Goal: Task Accomplishment & Management: Complete application form

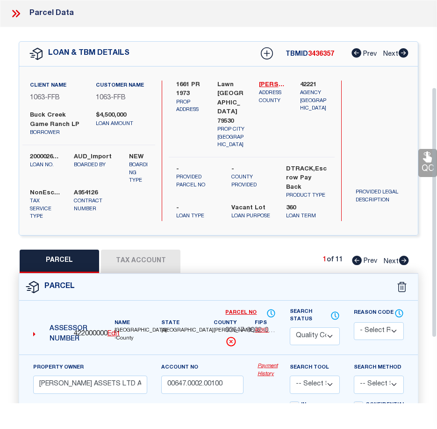
select select "QC"
select select "773"
select select "490"
select select "400"
select select "NonEscrow"
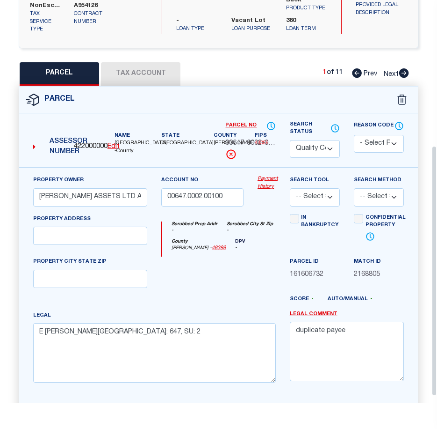
scroll to position [234, 0]
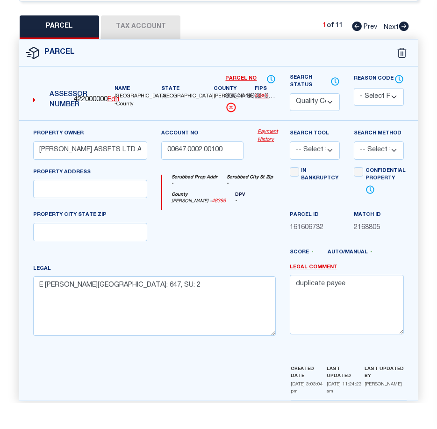
click at [92, 102] on span "422000000" at bounding box center [91, 100] width 34 height 10
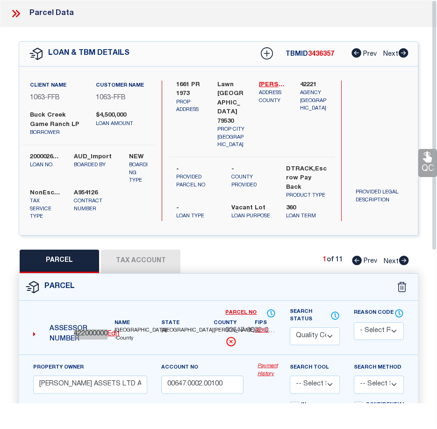
scroll to position [0, 0]
click at [18, 14] on icon at bounding box center [16, 13] width 12 height 12
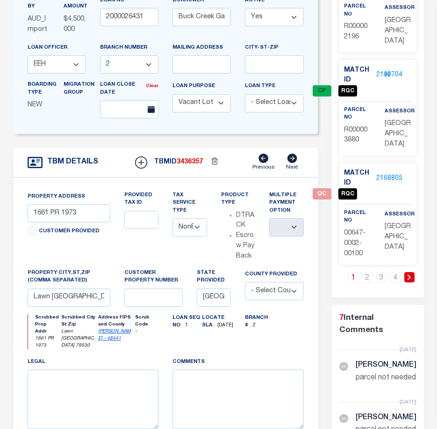
scroll to position [234, 0]
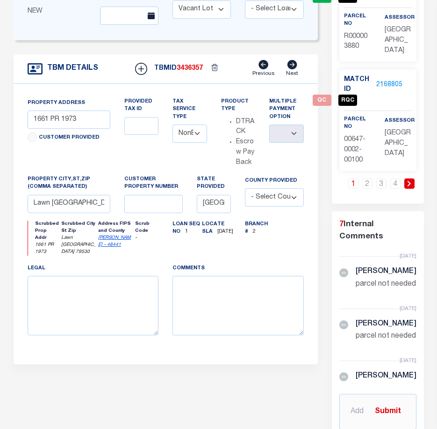
click at [379, 90] on link "2168805" at bounding box center [390, 85] width 26 height 10
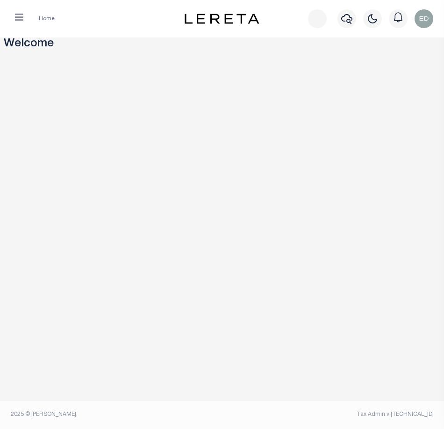
click at [20, 25] on button "button" at bounding box center [19, 18] width 24 height 19
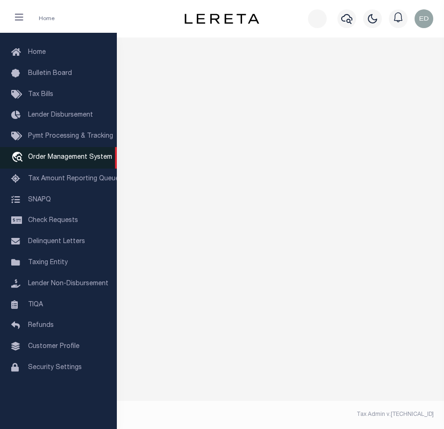
click at [58, 160] on span "Order Management System" at bounding box center [70, 157] width 84 height 7
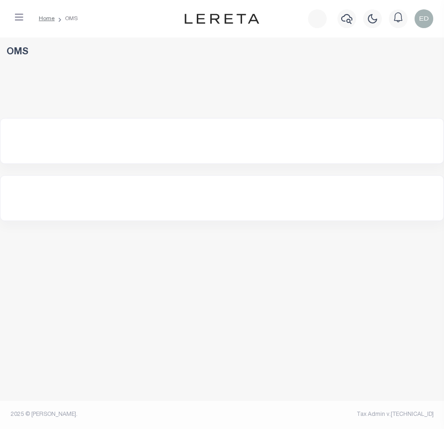
select select "200"
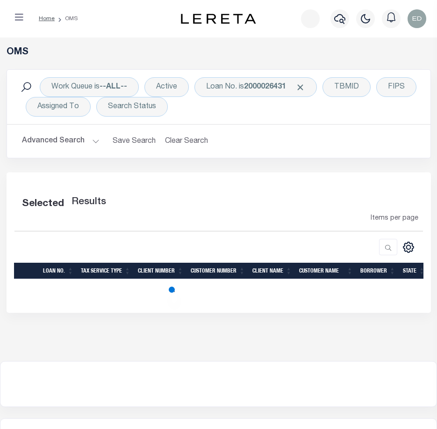
select select "200"
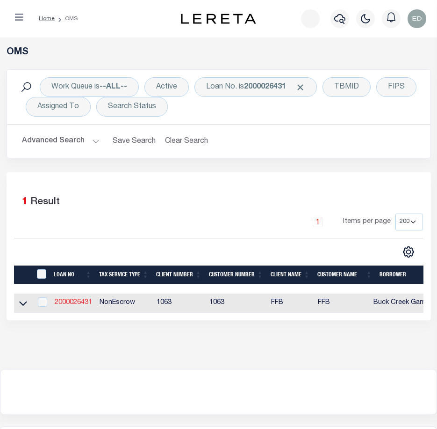
click at [78, 305] on link "2000026431" at bounding box center [73, 302] width 37 height 7
type input "2000026431"
type input "Buck Creek Game Ranch LP"
select select
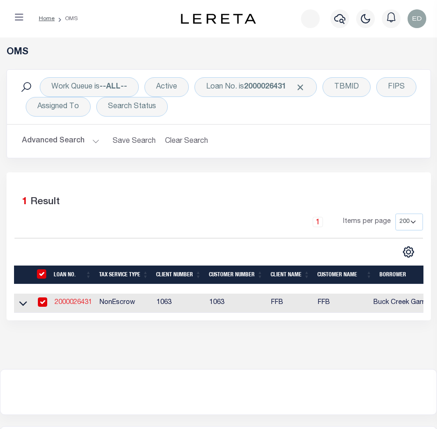
select select "400"
select select "NonEscrow"
select select "490"
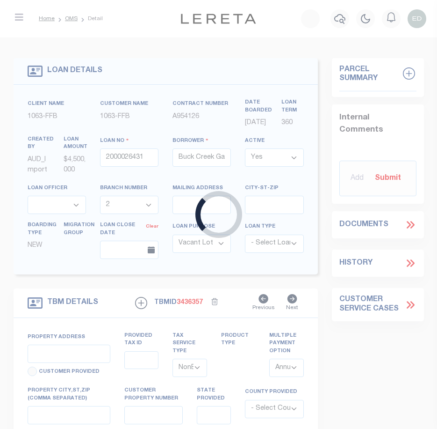
select select "773"
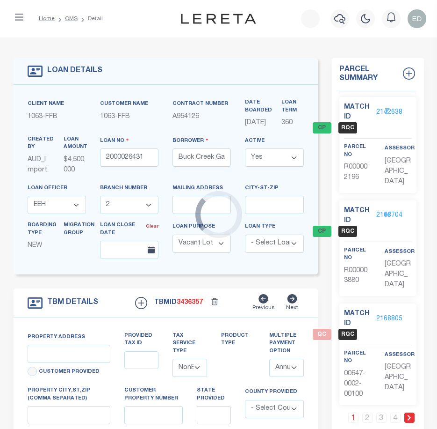
type input "1661 PR 1973"
select select
type input "Lawn [GEOGRAPHIC_DATA] 79530"
type input "[GEOGRAPHIC_DATA]"
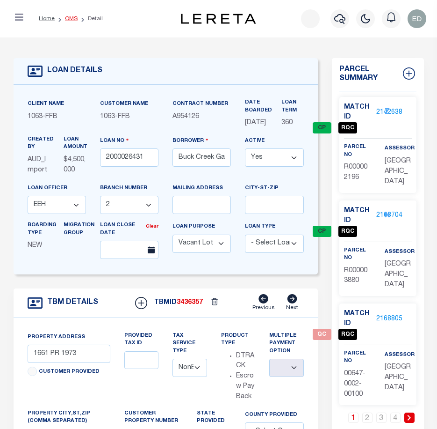
click at [66, 20] on link "OMS" at bounding box center [71, 19] width 13 height 6
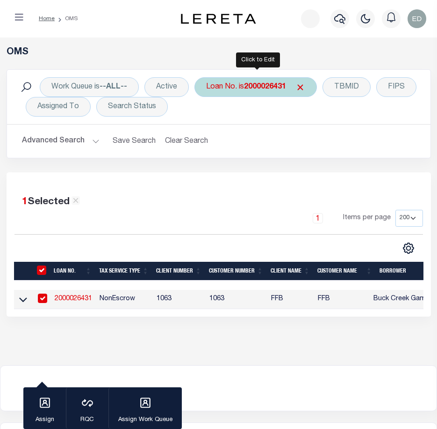
click at [264, 85] on b "2000026431" at bounding box center [265, 86] width 42 height 7
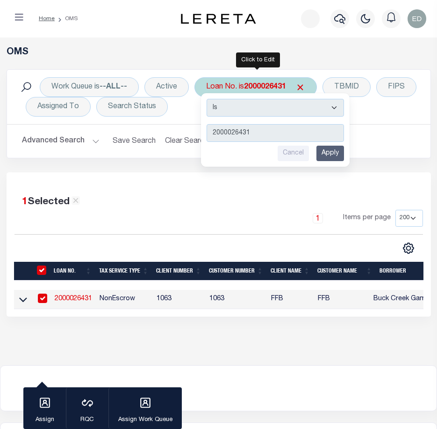
type input "-"
click at [248, 135] on input "text" at bounding box center [276, 133] width 138 height 18
paste input "1309199422"
type input "1309199422"
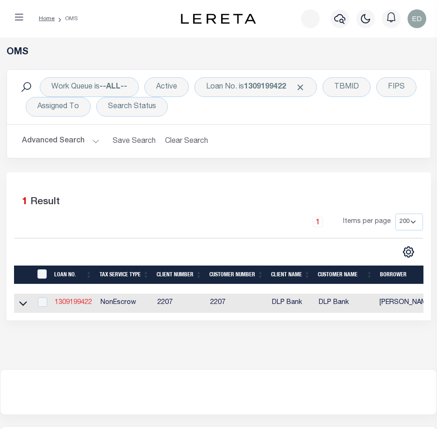
click at [72, 302] on link "1309199422" at bounding box center [73, 302] width 37 height 7
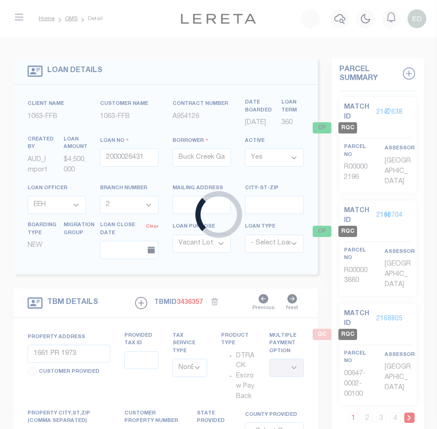
type input "1309199422"
type input "[PERSON_NAME]"
select select
type input "[STREET_ADDRESS]"
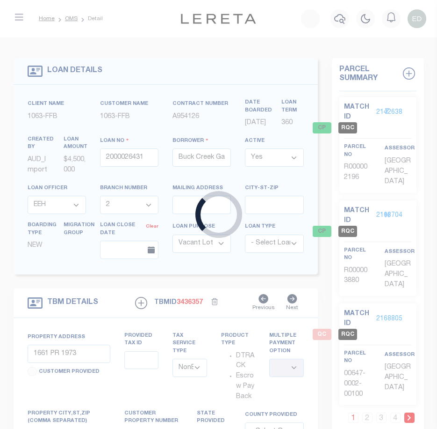
type input "[GEOGRAPHIC_DATA][PERSON_NAME]"
select select "10"
select select "16877"
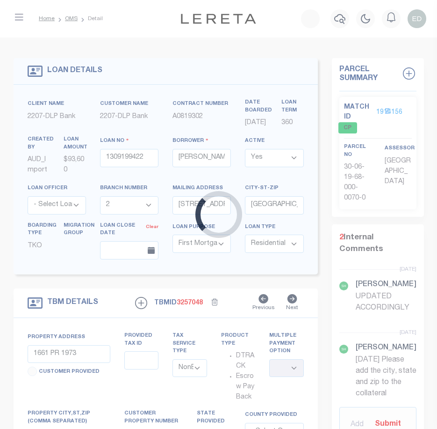
type input "[STREET_ADDRESS]"
select select
type input "[GEOGRAPHIC_DATA][PERSON_NAME]"
type textarea "CO\[MEDICAL_DATA]: 30-06-19-68-000-0070-0 UNION | DWMH LOCATED AT [STREET_ADDRE…"
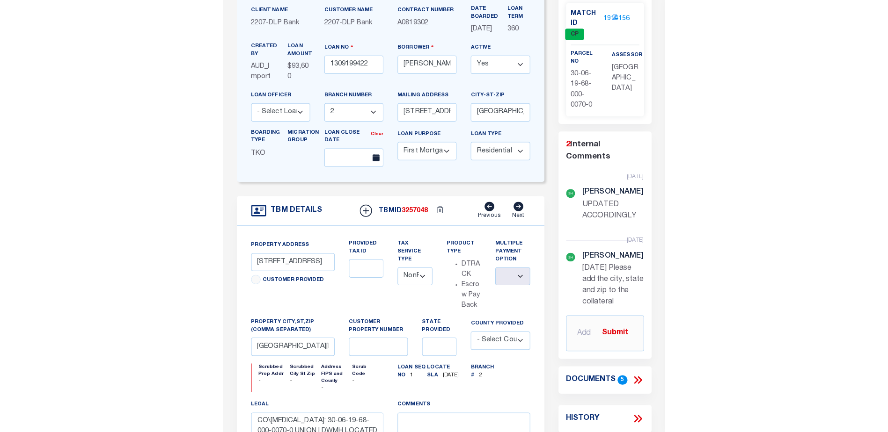
scroll to position [140, 0]
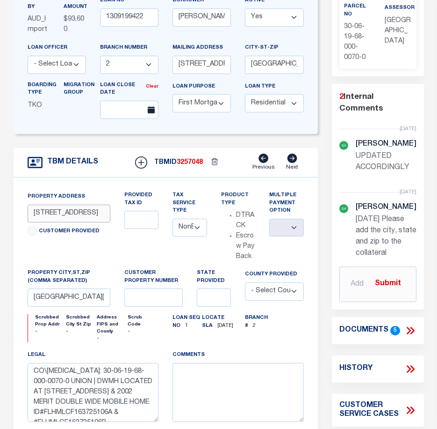
drag, startPoint x: 72, startPoint y: 222, endPoint x: 58, endPoint y: 226, distance: 14.8
click at [58, 223] on input "[STREET_ADDRESS]" at bounding box center [69, 213] width 83 height 18
click at [219, 328] on span "[DATE]" at bounding box center [223, 325] width 21 height 5
click at [55, 269] on div "Property Address [STREET_ADDRESS] Customer Provided" at bounding box center [69, 230] width 97 height 78
